Goal: Communication & Community: Participate in discussion

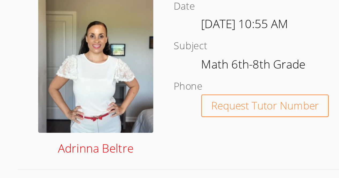
scroll to position [116, 0]
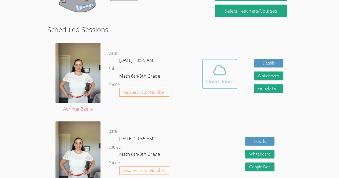
click at [215, 80] on div "Cloud Room" at bounding box center [219, 82] width 27 height 8
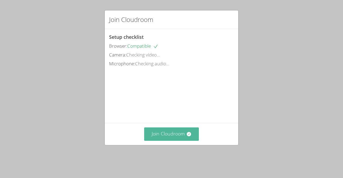
click at [157, 141] on button "Join Cloudroom" at bounding box center [171, 134] width 55 height 13
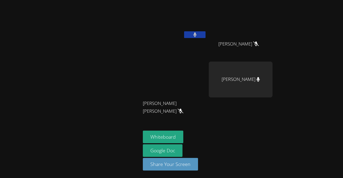
click at [184, 35] on video at bounding box center [175, 20] width 64 height 36
click at [193, 30] on video at bounding box center [175, 20] width 64 height 36
click at [189, 43] on div "Maria Ramos Perez" at bounding box center [175, 30] width 64 height 57
click at [199, 36] on button at bounding box center [194, 34] width 21 height 7
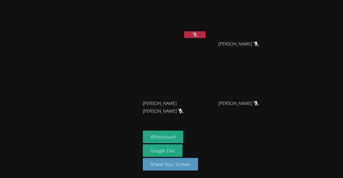
click at [199, 36] on button at bounding box center [194, 34] width 21 height 7
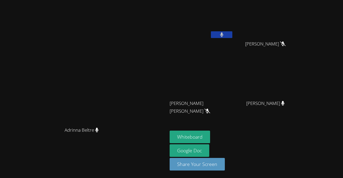
click at [220, 27] on video at bounding box center [202, 20] width 64 height 36
click at [220, 31] on button at bounding box center [221, 34] width 21 height 7
click at [225, 33] on icon at bounding box center [222, 34] width 6 height 5
click at [224, 35] on icon at bounding box center [221, 34] width 3 height 5
click at [232, 36] on button at bounding box center [221, 34] width 21 height 7
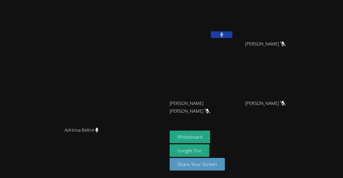
click at [300, 149] on div "Whiteboard Google Doc Share Your Screen" at bounding box center [235, 153] width 130 height 44
click at [232, 34] on button at bounding box center [221, 34] width 21 height 7
click at [210, 140] on button "Whiteboard" at bounding box center [190, 137] width 40 height 13
click at [225, 36] on icon at bounding box center [222, 34] width 6 height 5
click at [232, 33] on button at bounding box center [221, 34] width 21 height 7
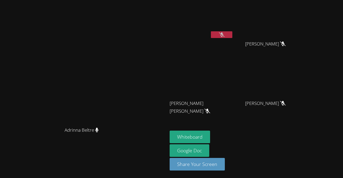
click at [225, 37] on icon at bounding box center [222, 34] width 6 height 5
click at [232, 32] on button at bounding box center [221, 34] width 21 height 7
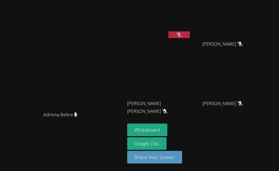
click at [190, 31] on button at bounding box center [179, 34] width 21 height 7
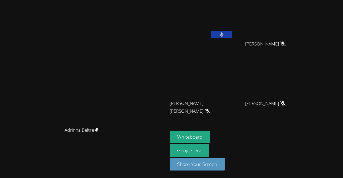
click at [224, 32] on icon at bounding box center [221, 34] width 3 height 5
click at [234, 31] on video at bounding box center [202, 20] width 64 height 36
click at [232, 35] on button at bounding box center [221, 34] width 21 height 7
click at [223, 35] on icon at bounding box center [221, 34] width 3 height 5
click at [210, 137] on button "Whiteboard" at bounding box center [190, 137] width 40 height 13
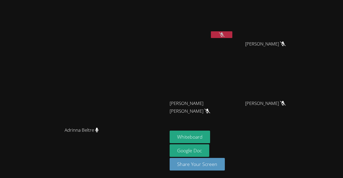
click at [225, 34] on icon at bounding box center [222, 34] width 6 height 5
click at [223, 33] on icon at bounding box center [221, 34] width 3 height 5
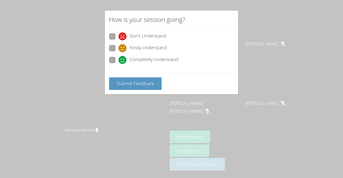
click at [136, 56] on span "Completely Understand" at bounding box center [154, 60] width 49 height 8
click at [123, 57] on input "Completely Understand" at bounding box center [121, 59] width 5 height 5
radio input "true"
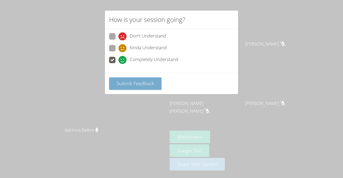
click at [134, 79] on button "Submit Feedback" at bounding box center [135, 83] width 53 height 13
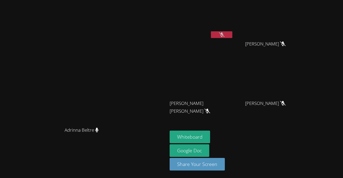
click at [225, 36] on icon at bounding box center [222, 34] width 6 height 5
click at [232, 36] on button at bounding box center [221, 34] width 21 height 7
click at [225, 35] on icon at bounding box center [222, 34] width 6 height 5
